Goal: Communication & Community: Answer question/provide support

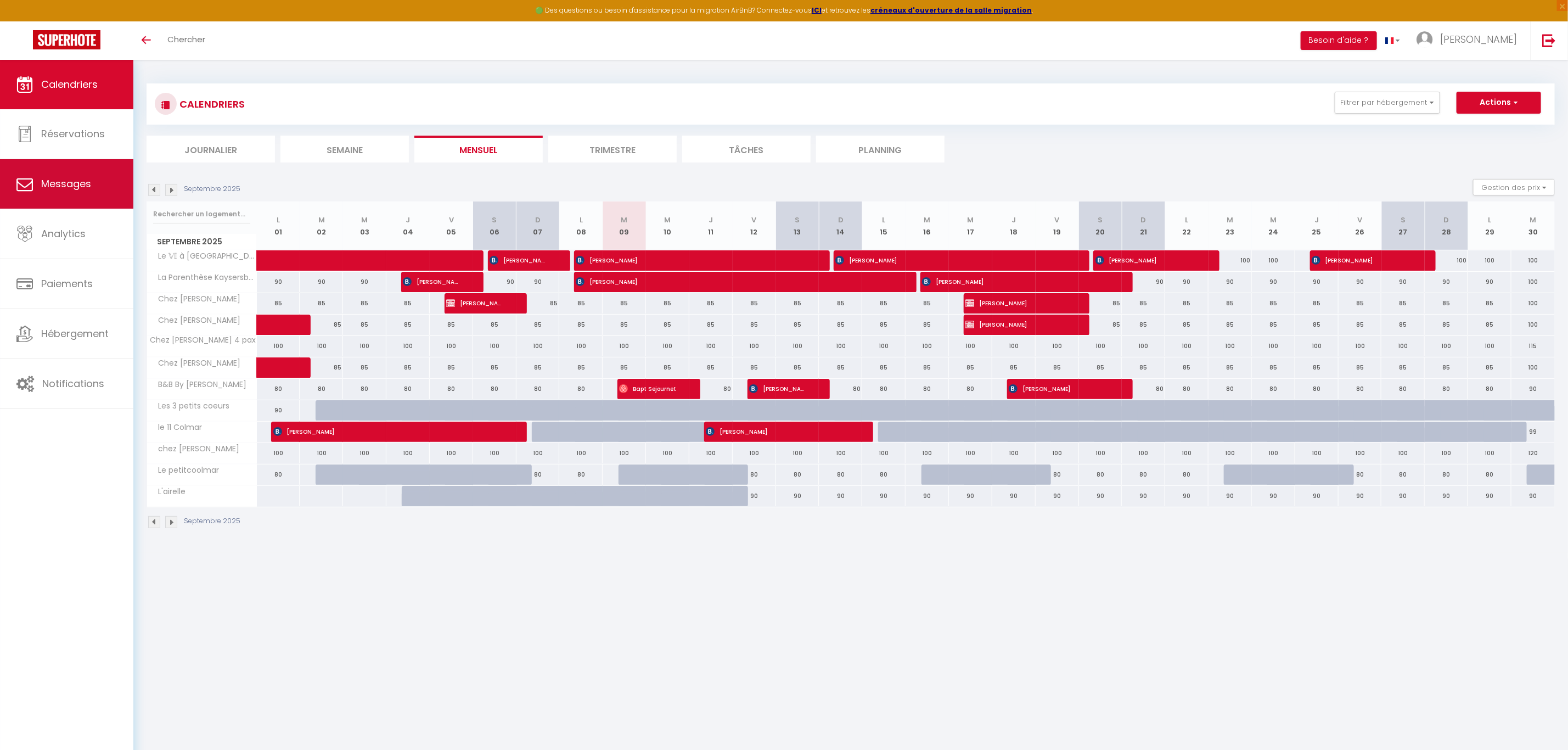
click at [66, 193] on link "Messages" at bounding box center [66, 184] width 134 height 49
select select "message"
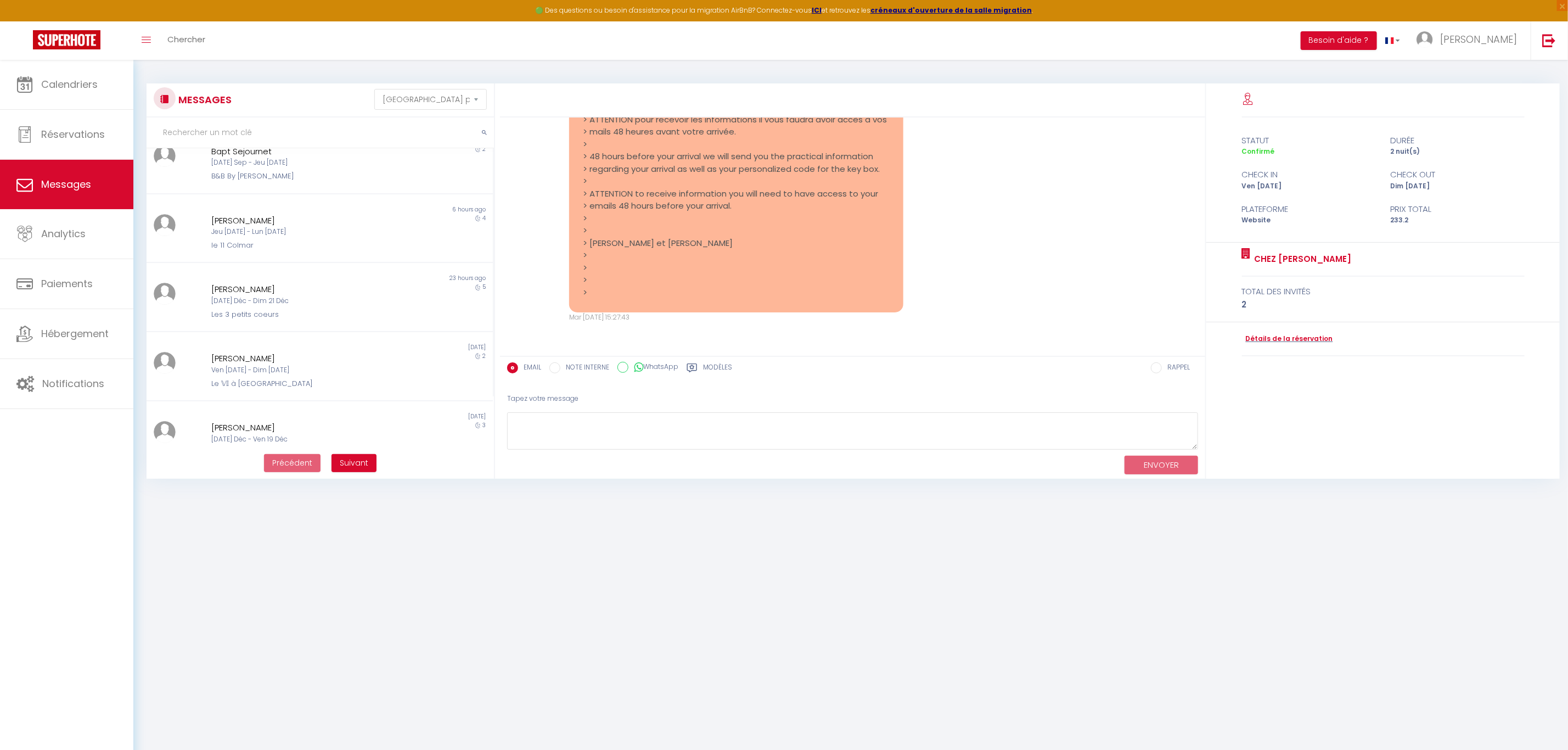
scroll to position [100, 0]
click at [239, 425] on div "[DATE] Déc - Ven 19 Déc" at bounding box center [306, 430] width 188 height 11
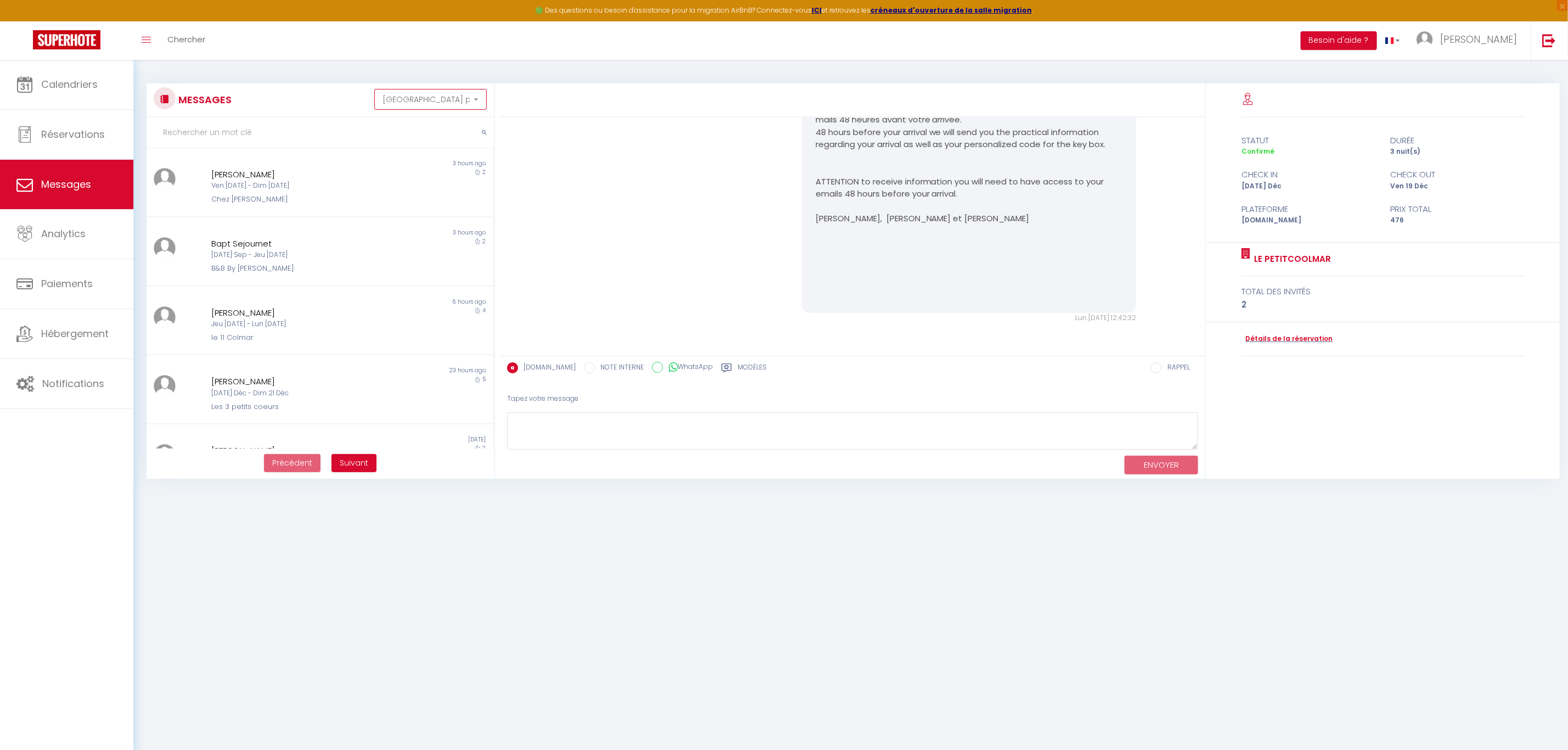
click at [474, 97] on select "Trier par date de réservation Trier par date de message" at bounding box center [430, 99] width 113 height 21
click at [374, 89] on select "Trier par date de réservation Trier par date de message" at bounding box center [430, 99] width 113 height 21
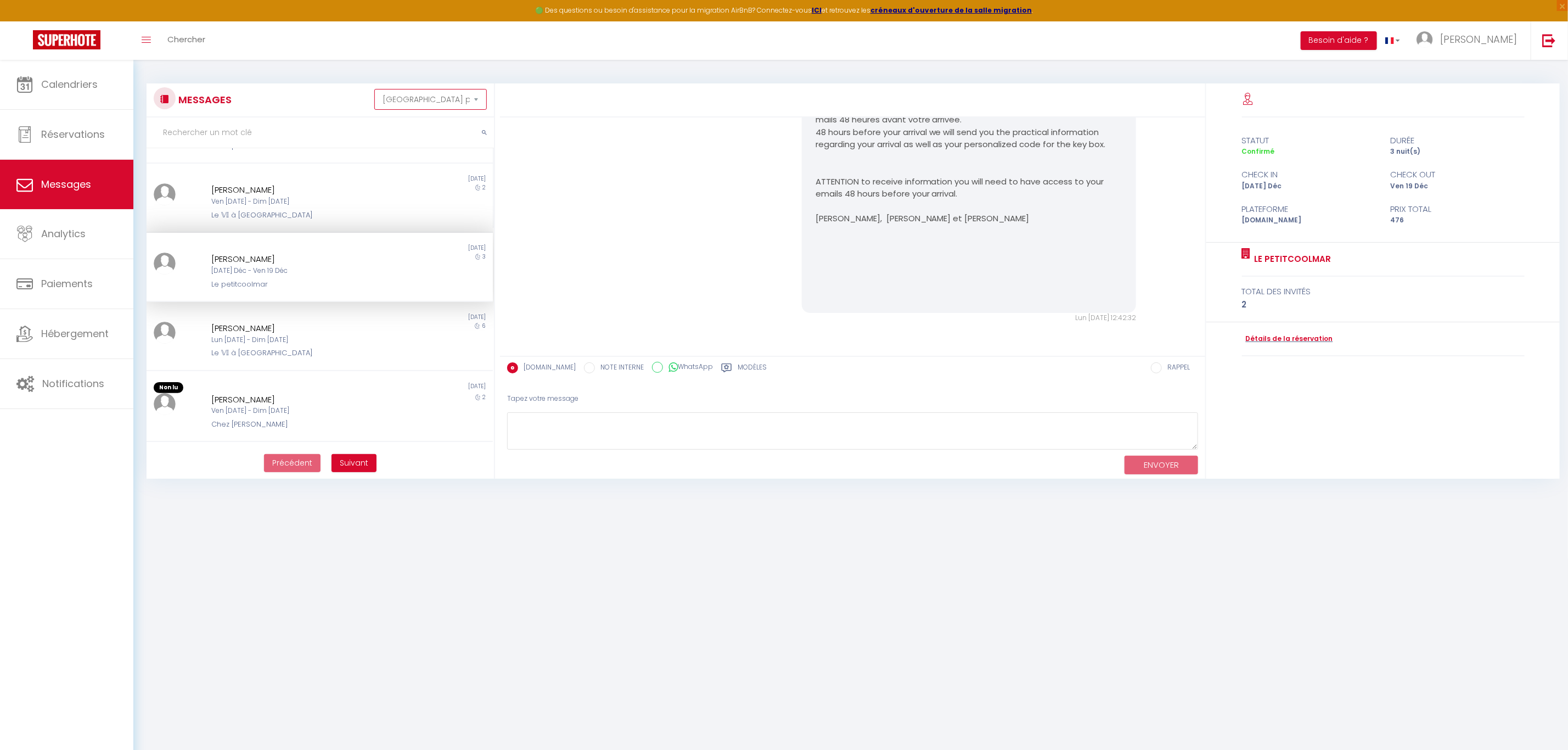
scroll to position [274, 0]
click at [250, 394] on div "Ven [DATE] - Dim [DATE]" at bounding box center [306, 398] width 188 height 11
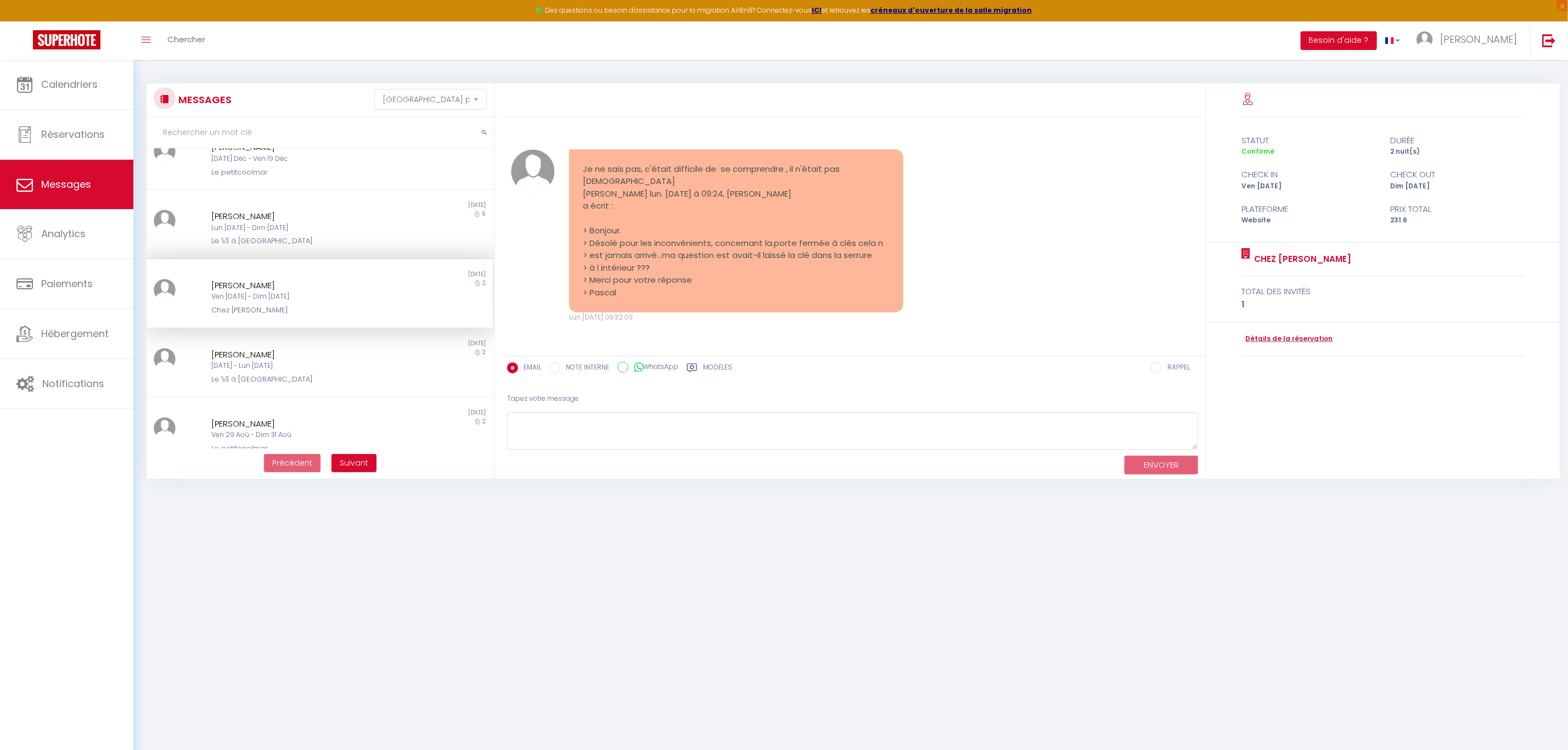
scroll to position [386, 0]
click at [275, 419] on div "Ven 29 Aoû - Dim 31 Aoû" at bounding box center [306, 422] width 188 height 11
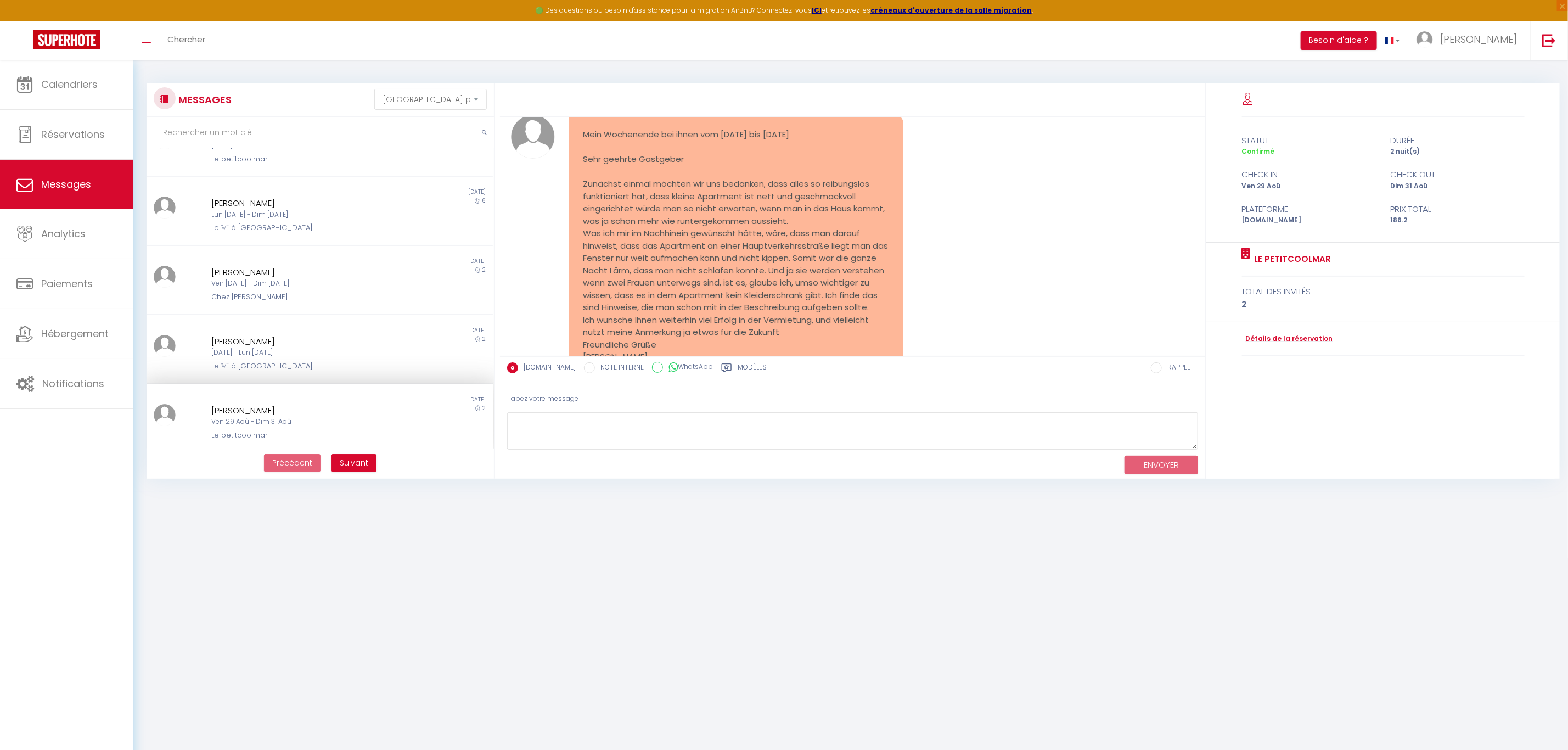
scroll to position [2420, 0]
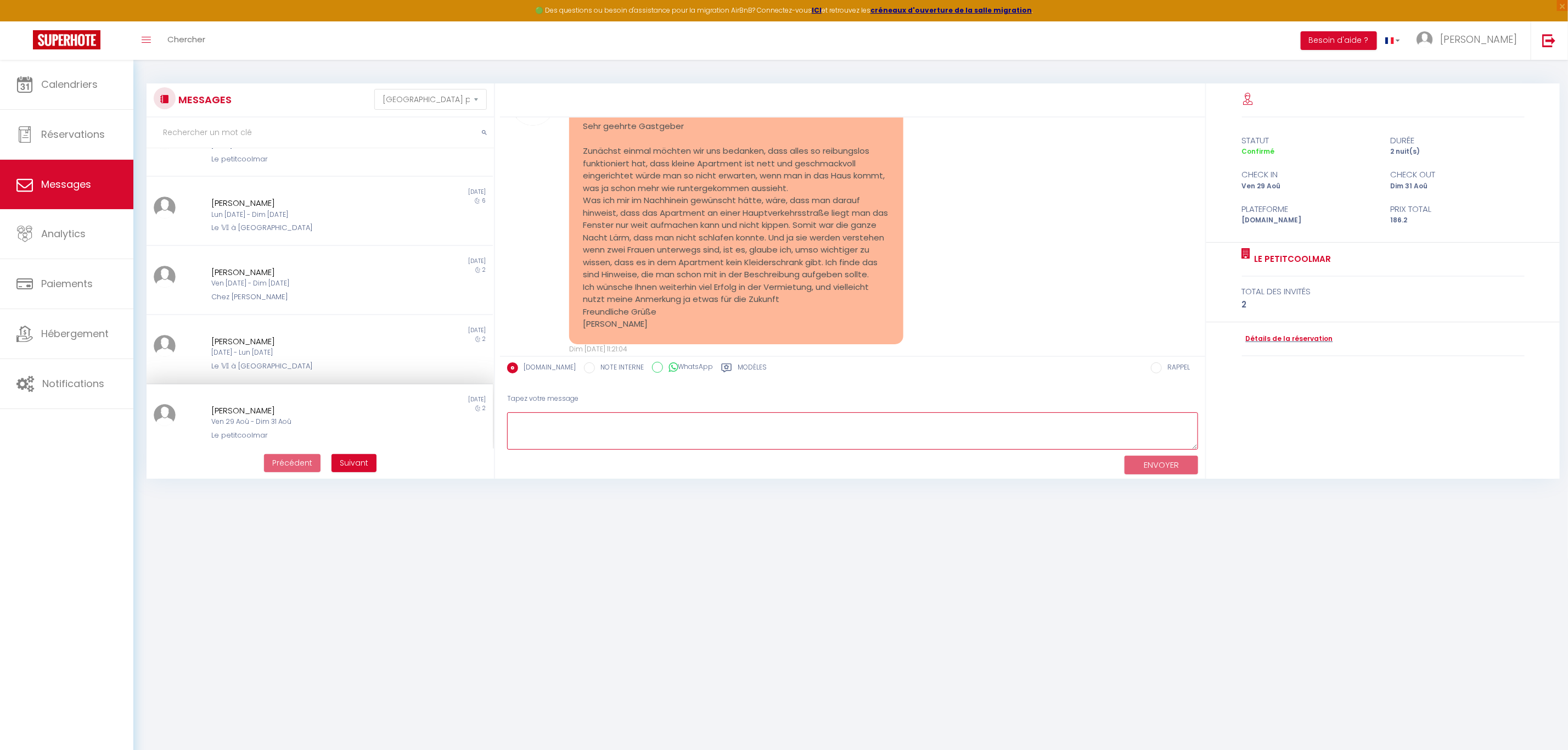
click at [563, 420] on textarea at bounding box center [852, 431] width 691 height 38
drag, startPoint x: 1193, startPoint y: 448, endPoint x: 1230, endPoint y: 510, distance: 72.2
click at [1230, 510] on body "🟢 Des questions ou besoin d'assistance pour la migration AirBnB? Connectez-vous…" at bounding box center [784, 434] width 1568 height 750
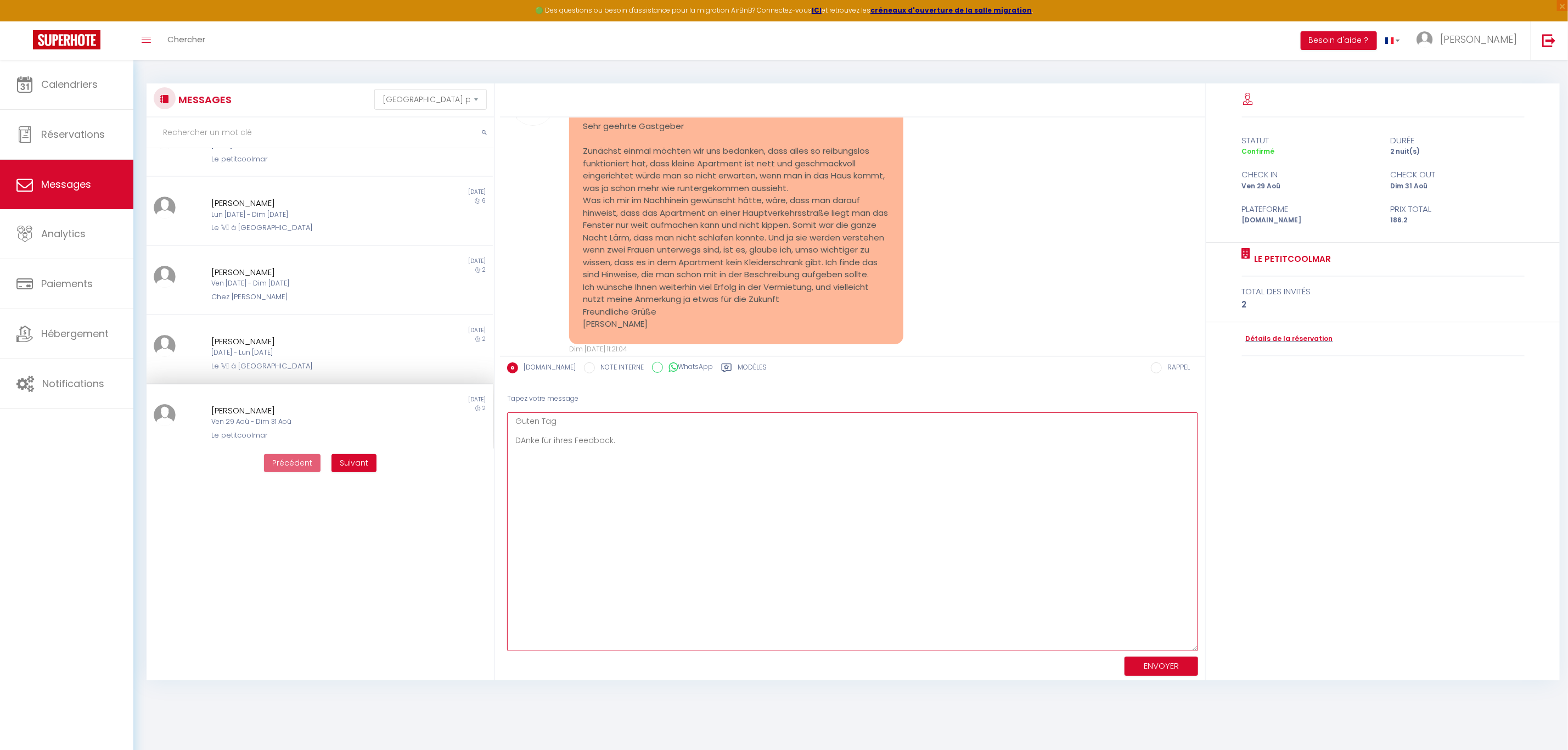
drag, startPoint x: 1192, startPoint y: 446, endPoint x: 1161, endPoint y: 647, distance: 203.4
click at [1161, 647] on textarea "Guten Tag DAnke für ihres Feedback." at bounding box center [852, 531] width 691 height 238
click at [524, 441] on textarea "Guten Tag DAnke für ihres Feedback." at bounding box center [852, 531] width 691 height 238
click at [621, 443] on textarea "Guten Tag Danke für ihres Feedback." at bounding box center [852, 531] width 691 height 238
click at [567, 449] on textarea "Guten Tag Danke für ihres Feedback. Betreffend HAus, wir warten seit längerem d…" at bounding box center [852, 531] width 691 height 238
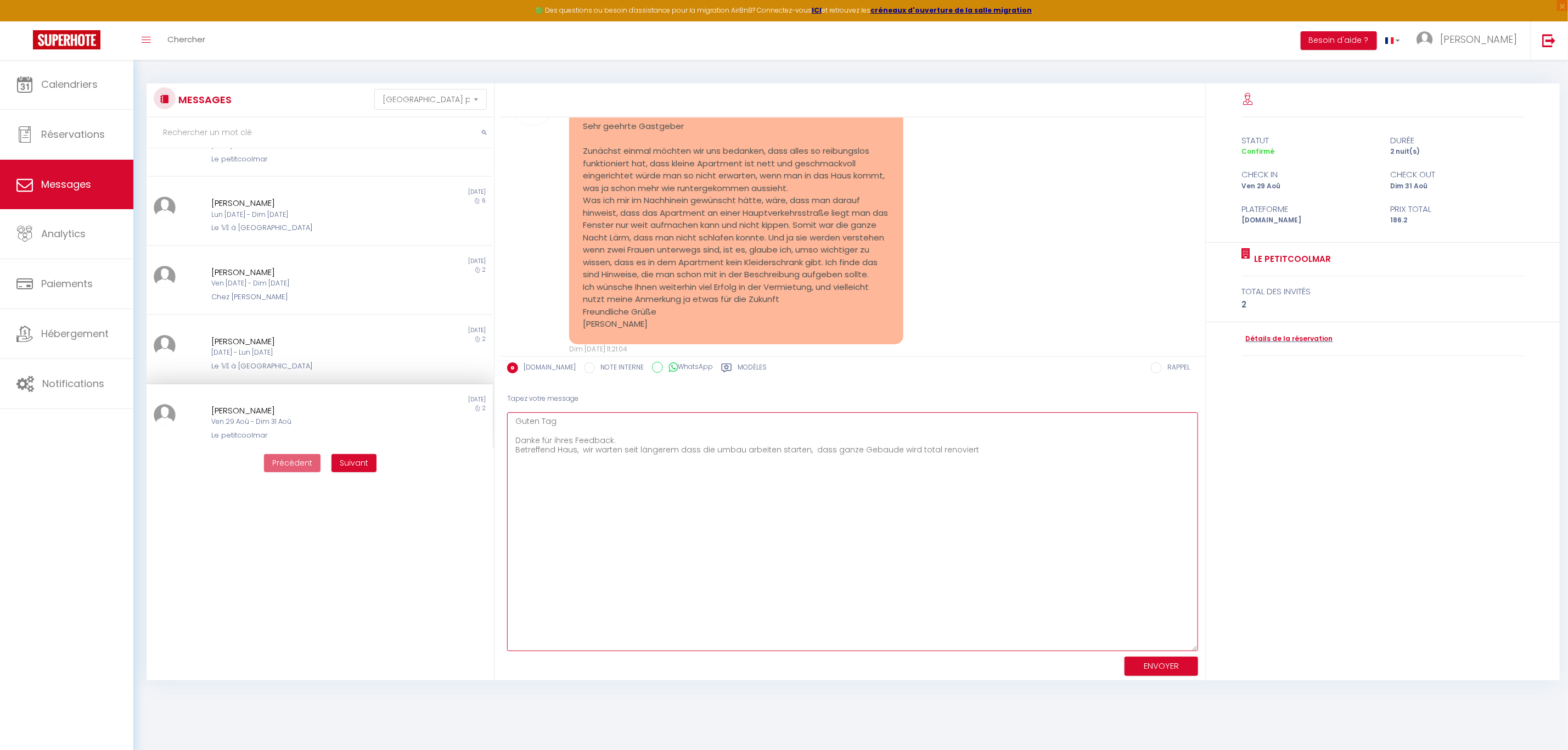
click at [978, 455] on textarea "Guten Tag Danke für ihres Feedback. Betreffend Haus, wir warten seit längerem d…" at bounding box center [852, 531] width 691 height 238
type textarea "Guten Tag Danke für ihres Feedback. Betreffend Haus, wir warten seit längerem d…"
click at [1160, 667] on button "ENVOYER" at bounding box center [1160, 665] width 73 height 19
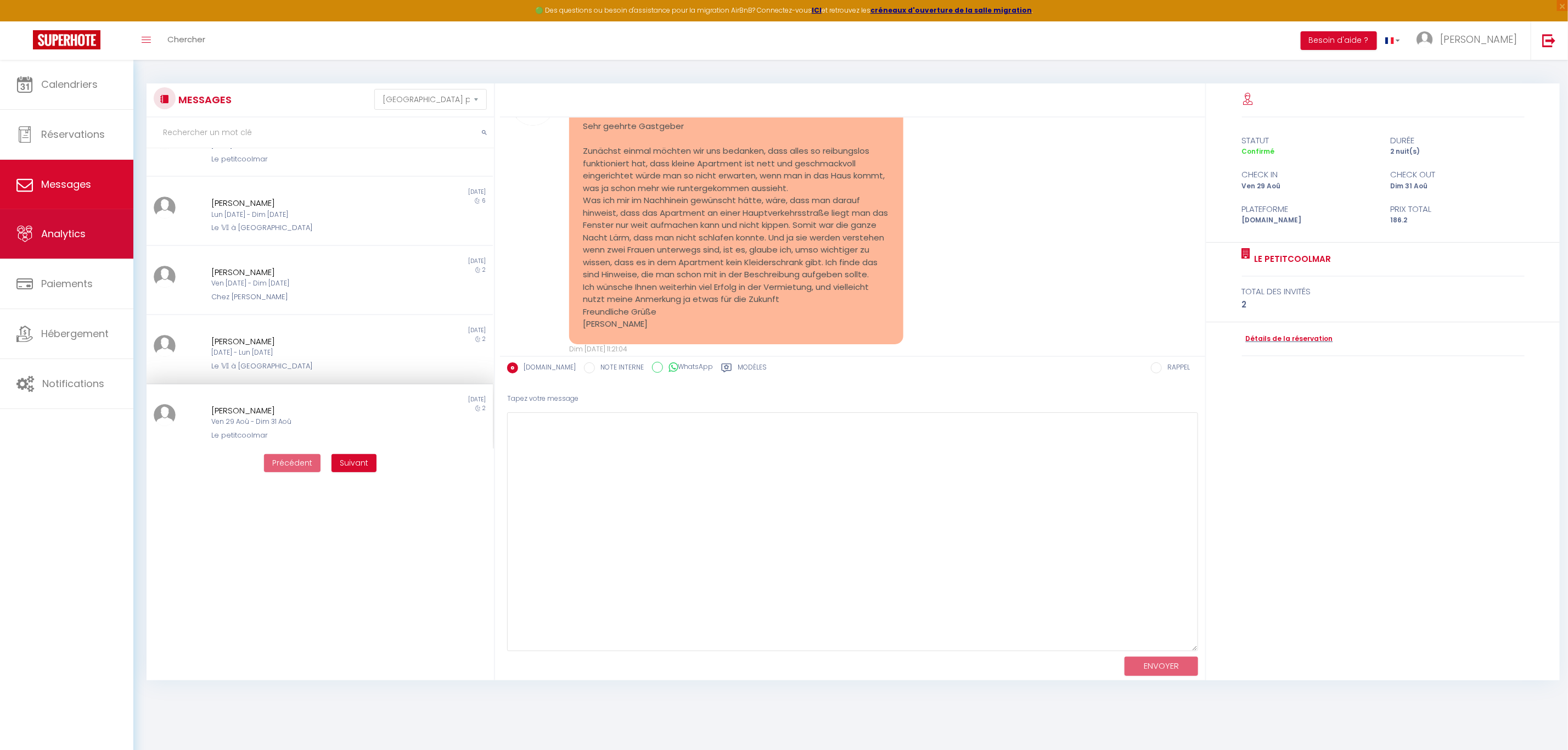
scroll to position [2731, 0]
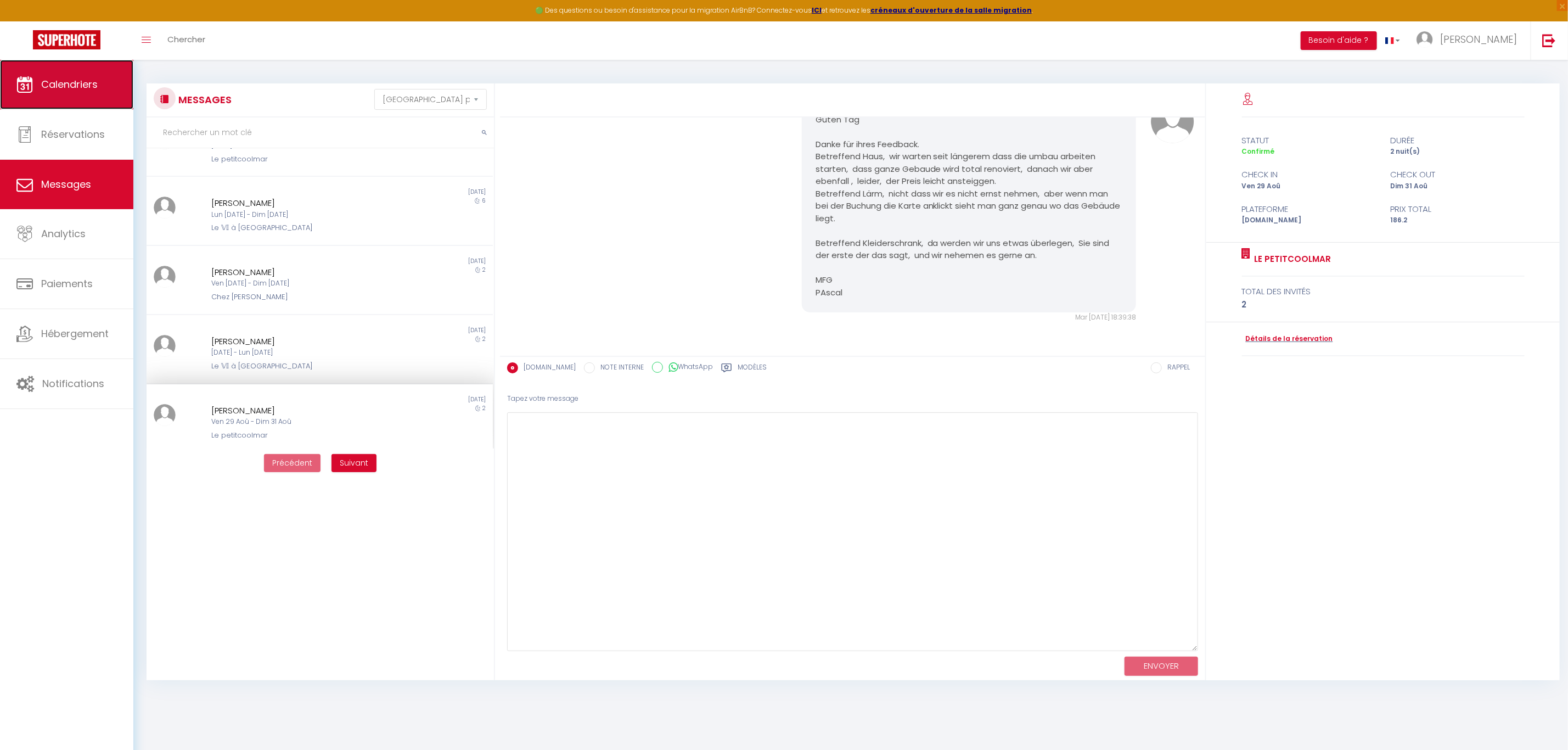
click at [86, 86] on span "Calendriers" at bounding box center [69, 84] width 56 height 14
